Goal: Answer question/provide support

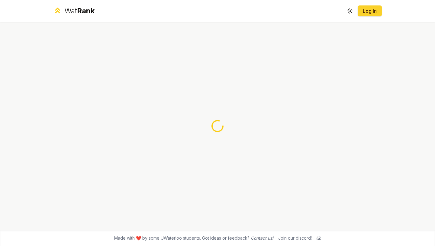
click at [370, 11] on link "Log In" at bounding box center [370, 10] width 15 height 7
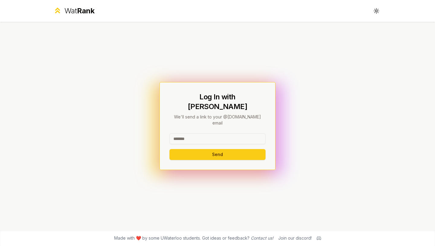
click at [224, 133] on input at bounding box center [218, 138] width 96 height 11
click at [208, 133] on input at bounding box center [218, 138] width 96 height 11
click at [201, 133] on input at bounding box center [218, 138] width 96 height 11
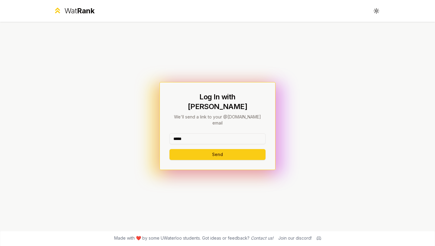
type input "**********"
click at [227, 149] on button "Send" at bounding box center [218, 154] width 96 height 11
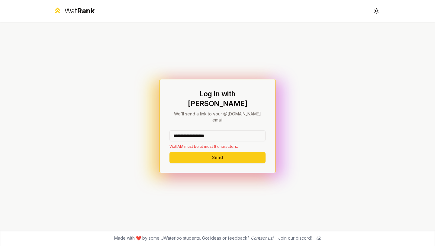
click at [221, 130] on input "**********" at bounding box center [218, 135] width 96 height 11
click at [226, 130] on input "**********" at bounding box center [218, 135] width 96 height 11
drag, startPoint x: 230, startPoint y: 129, endPoint x: 199, endPoint y: 129, distance: 31.1
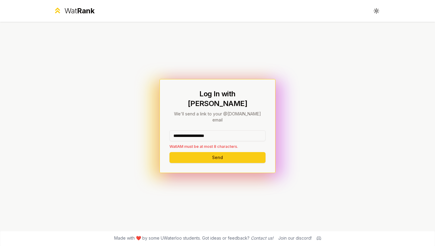
click at [199, 130] on input "**********" at bounding box center [218, 135] width 96 height 11
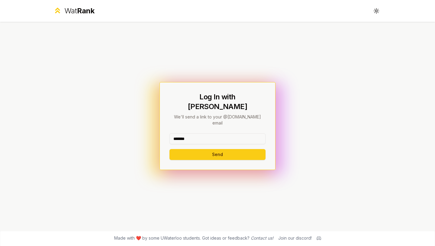
type input "*******"
click at [170, 149] on button "Send" at bounding box center [218, 154] width 96 height 11
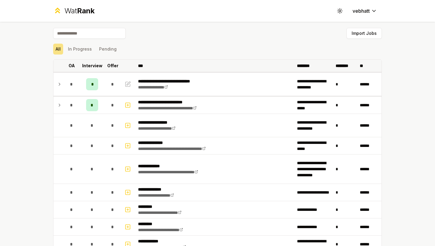
click at [86, 60] on th "Interview" at bounding box center [92, 66] width 24 height 12
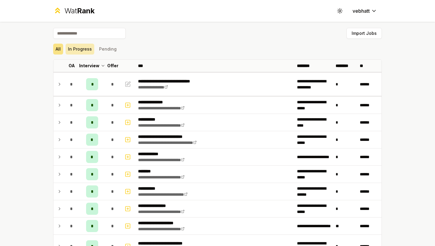
click at [86, 51] on button "In Progress" at bounding box center [80, 49] width 29 height 11
click at [56, 48] on button "All" at bounding box center [58, 49] width 10 height 11
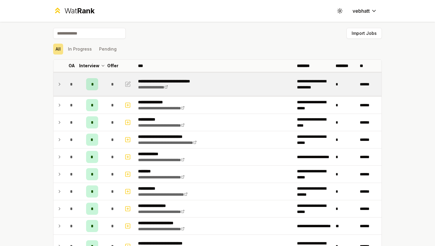
click at [55, 77] on td at bounding box center [59, 84] width 10 height 23
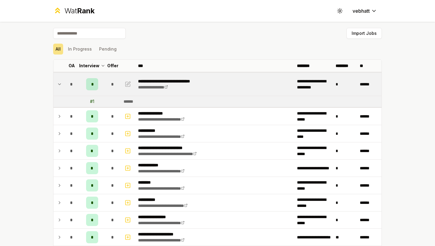
click at [58, 84] on icon at bounding box center [59, 83] width 2 height 1
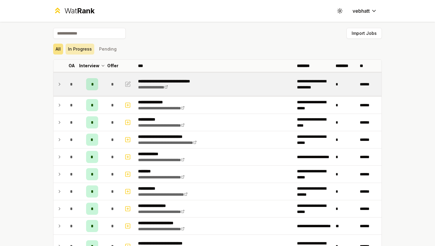
click at [88, 50] on button "In Progress" at bounding box center [80, 49] width 29 height 11
click at [109, 45] on button "Pending" at bounding box center [108, 49] width 22 height 11
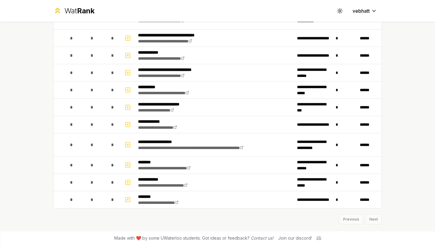
scroll to position [314, 0]
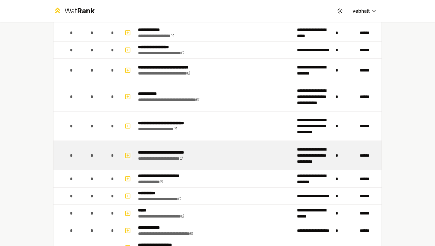
click at [128, 154] on icon "button" at bounding box center [128, 155] width 0 height 2
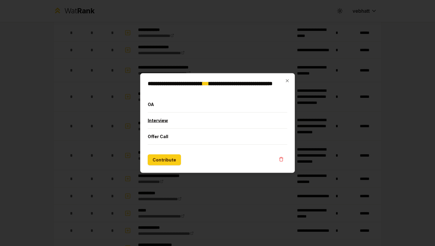
click at [179, 119] on button "Interview" at bounding box center [218, 120] width 140 height 16
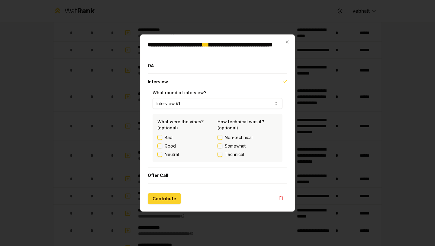
click at [175, 200] on button "Contribute" at bounding box center [164, 198] width 33 height 11
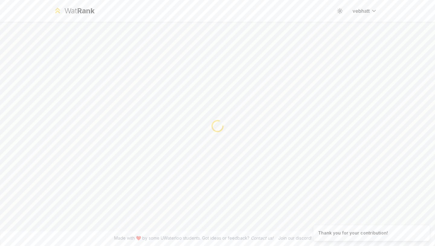
scroll to position [0, 0]
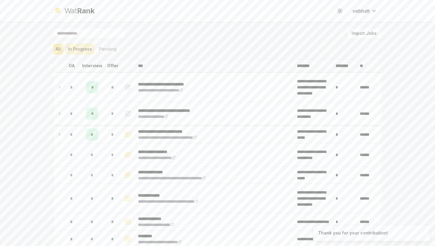
click at [88, 51] on button "In Progress" at bounding box center [80, 49] width 29 height 11
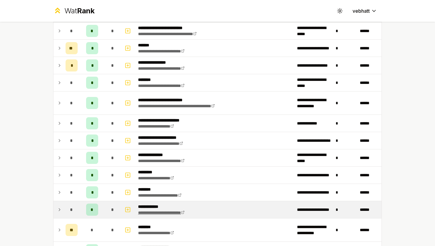
scroll to position [99, 0]
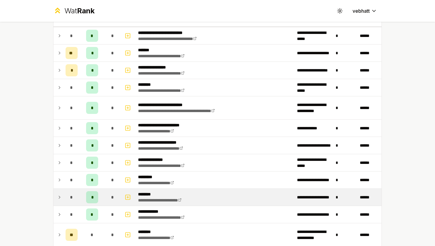
click at [59, 194] on icon at bounding box center [59, 196] width 5 height 7
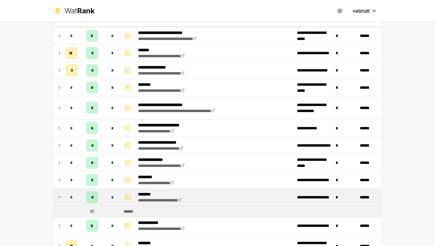
click at [59, 196] on icon at bounding box center [59, 196] width 5 height 7
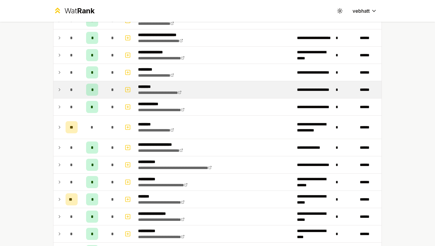
scroll to position [204, 0]
